Goal: Find contact information: Find contact information

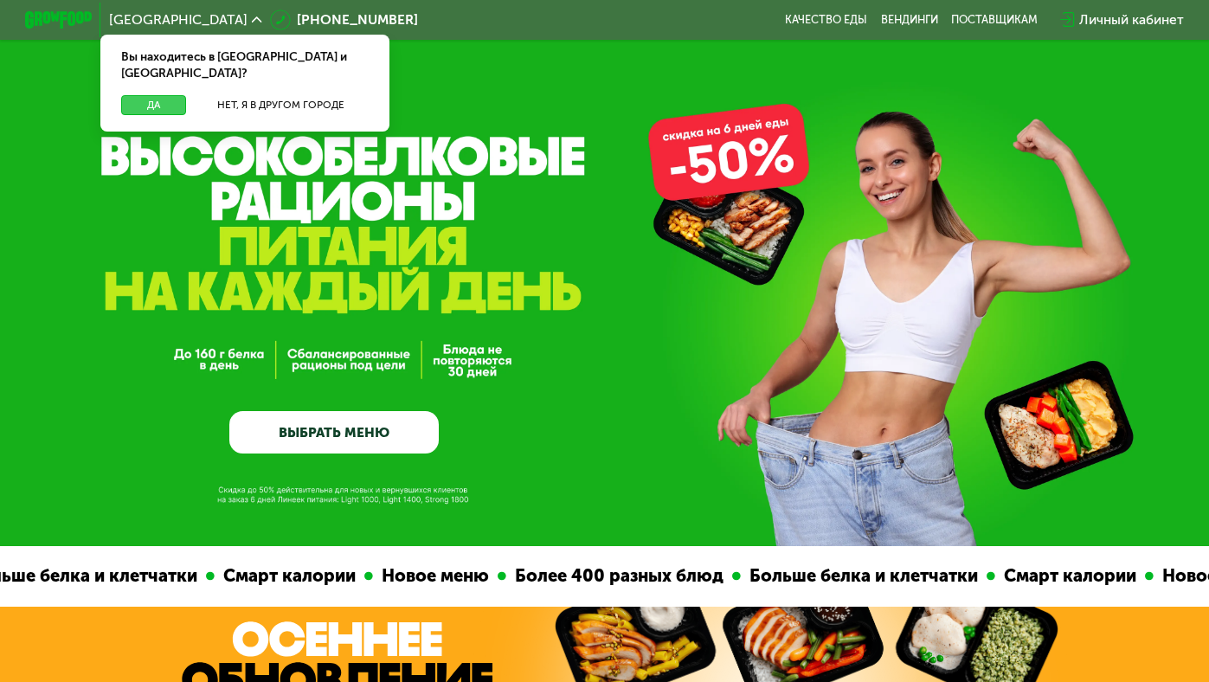
click at [157, 95] on button "Да" at bounding box center [153, 105] width 65 height 20
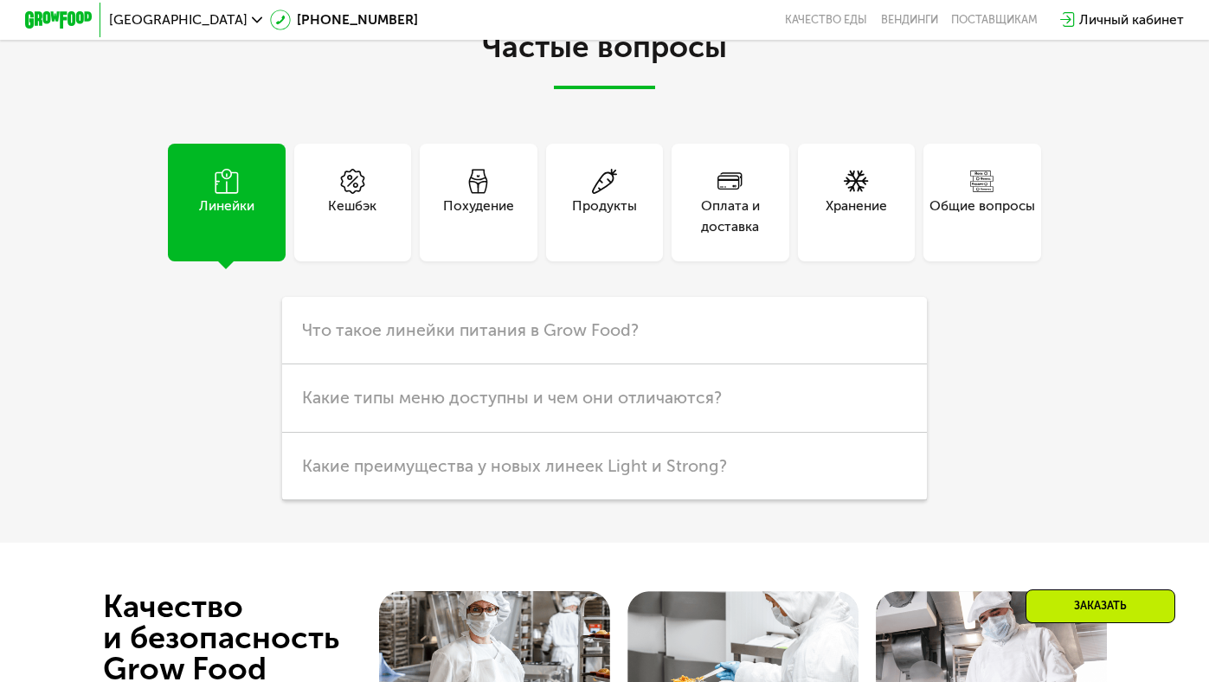
scroll to position [5337, 0]
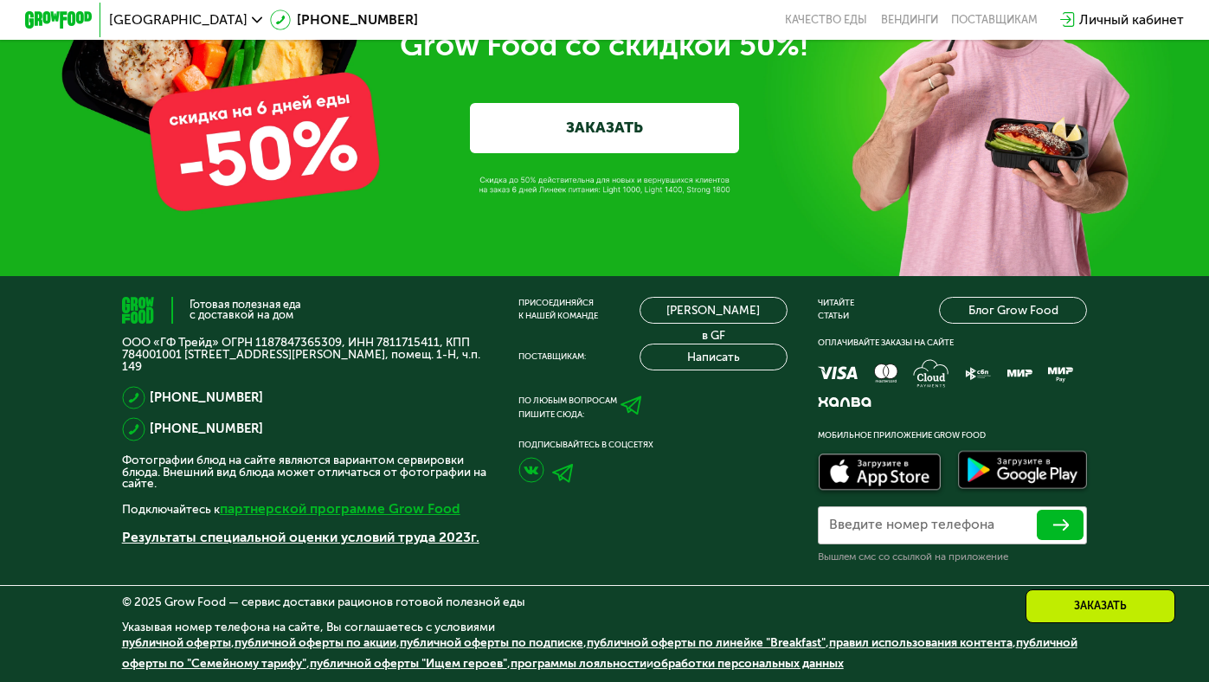
click at [359, 506] on link "партнерской программе Grow Food" at bounding box center [340, 508] width 241 height 16
click at [617, 422] on div "По любым вопросам пишите сюда:" at bounding box center [568, 408] width 99 height 27
click at [626, 416] on icon at bounding box center [631, 405] width 21 height 21
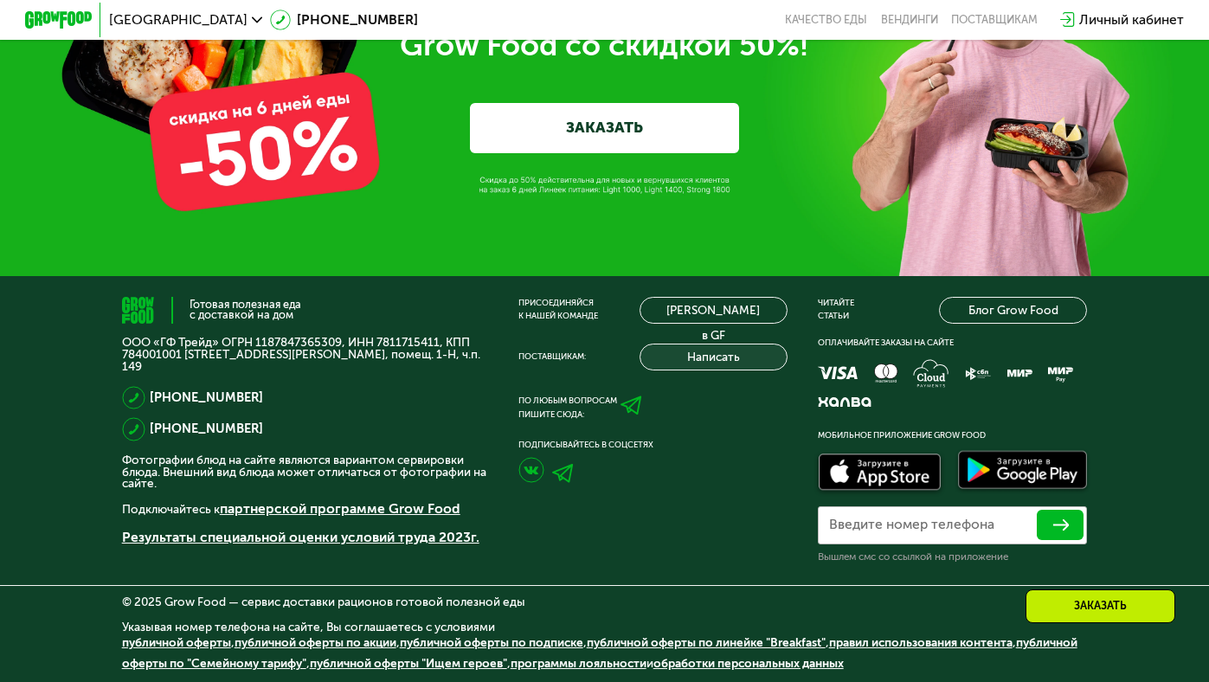
click at [685, 360] on button "Написать" at bounding box center [714, 357] width 148 height 27
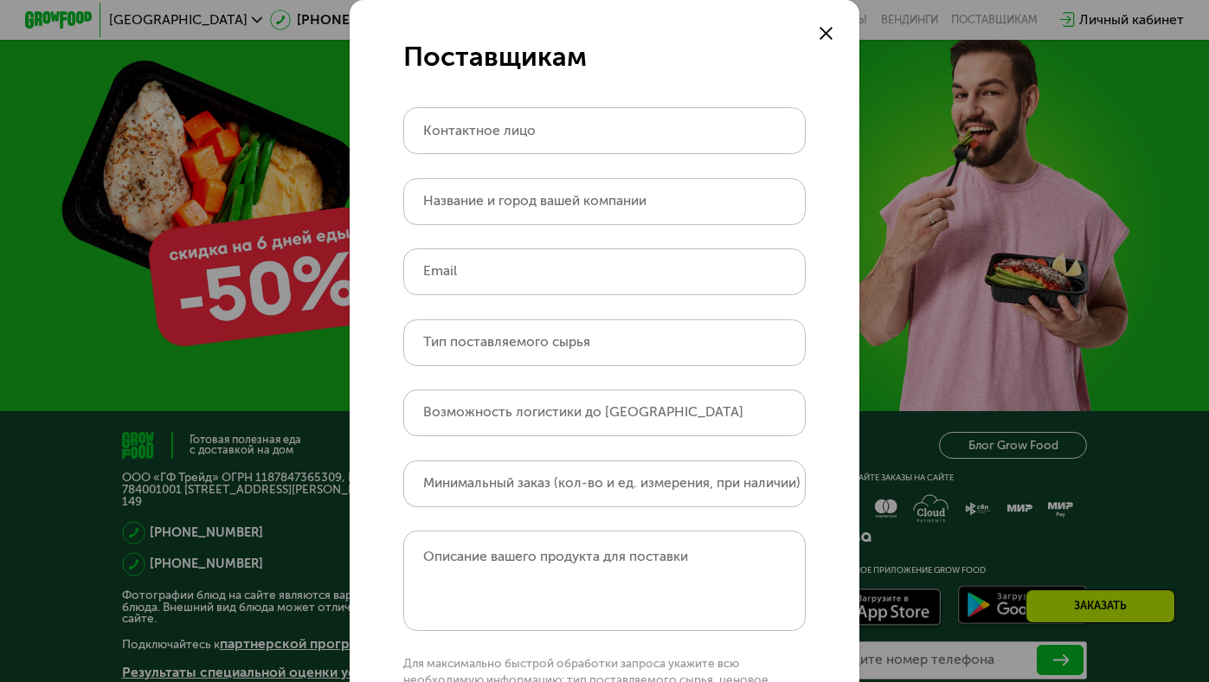
scroll to position [5056, 0]
click at [830, 35] on icon at bounding box center [827, 34] width 14 height 14
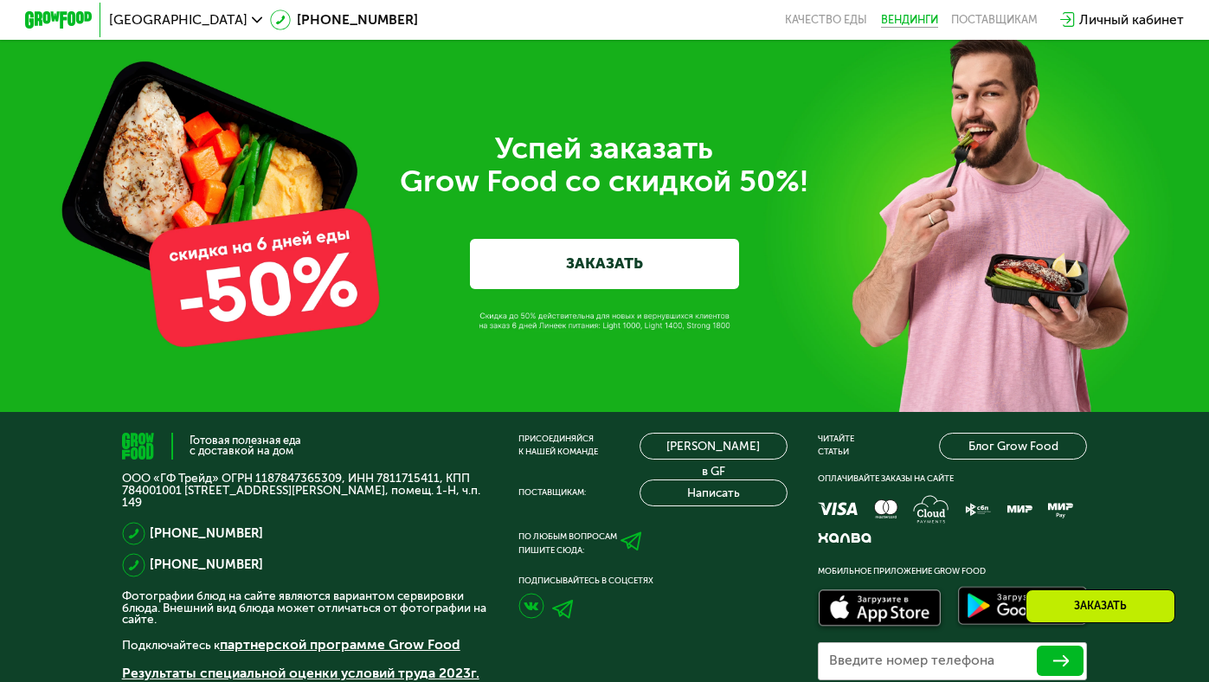
click at [918, 19] on link "Вендинги" at bounding box center [909, 20] width 57 height 14
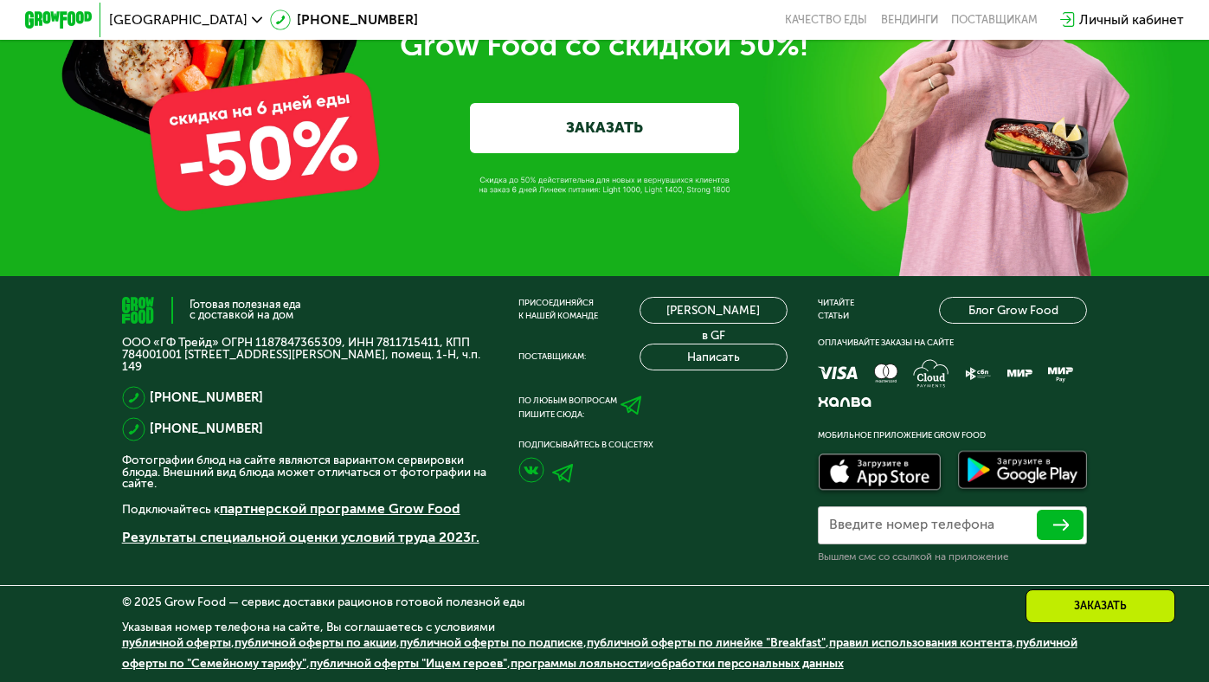
scroll to position [5337, 0]
